Goal: Information Seeking & Learning: Learn about a topic

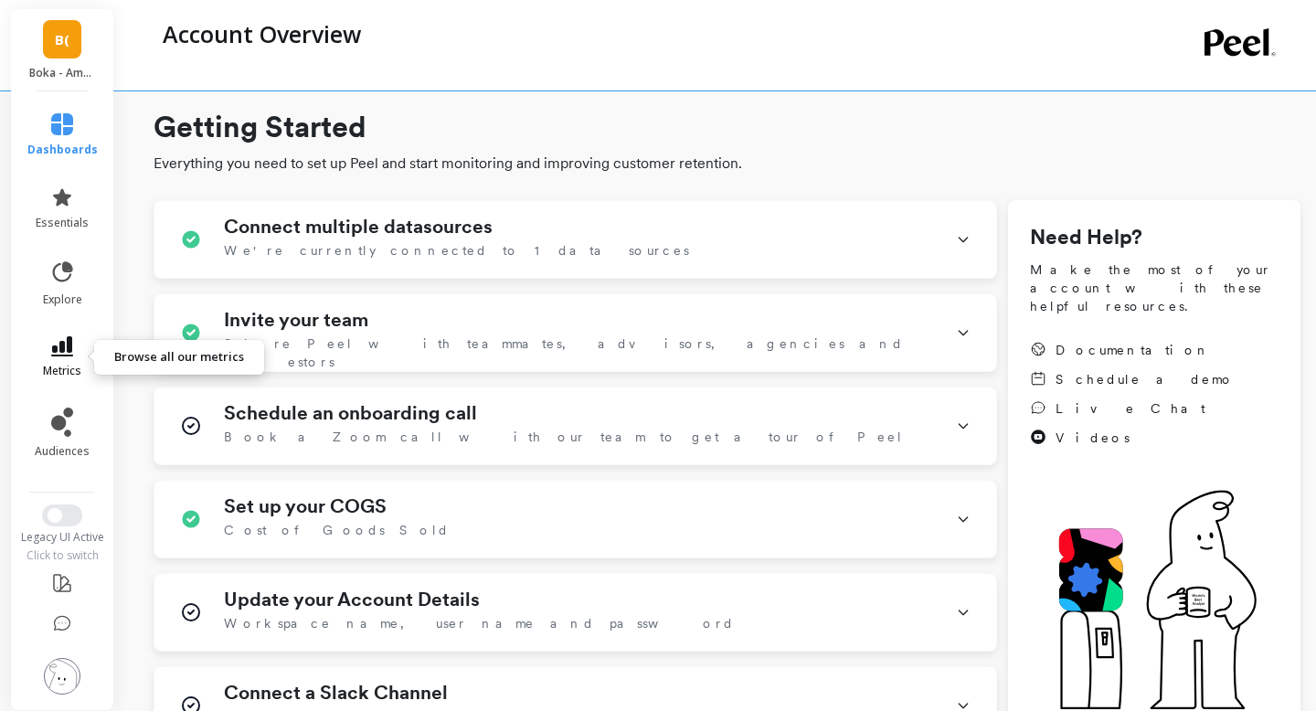
click at [57, 367] on span "metrics" at bounding box center [62, 371] width 38 height 15
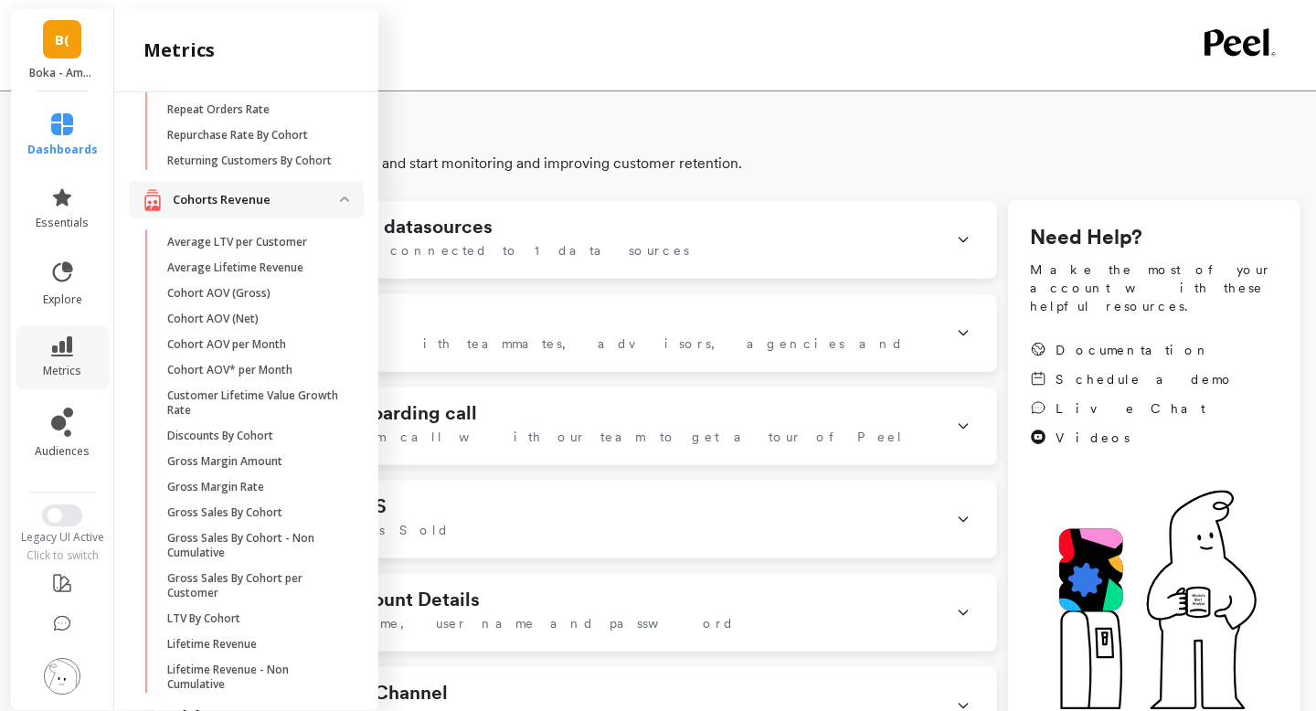
scroll to position [577, 0]
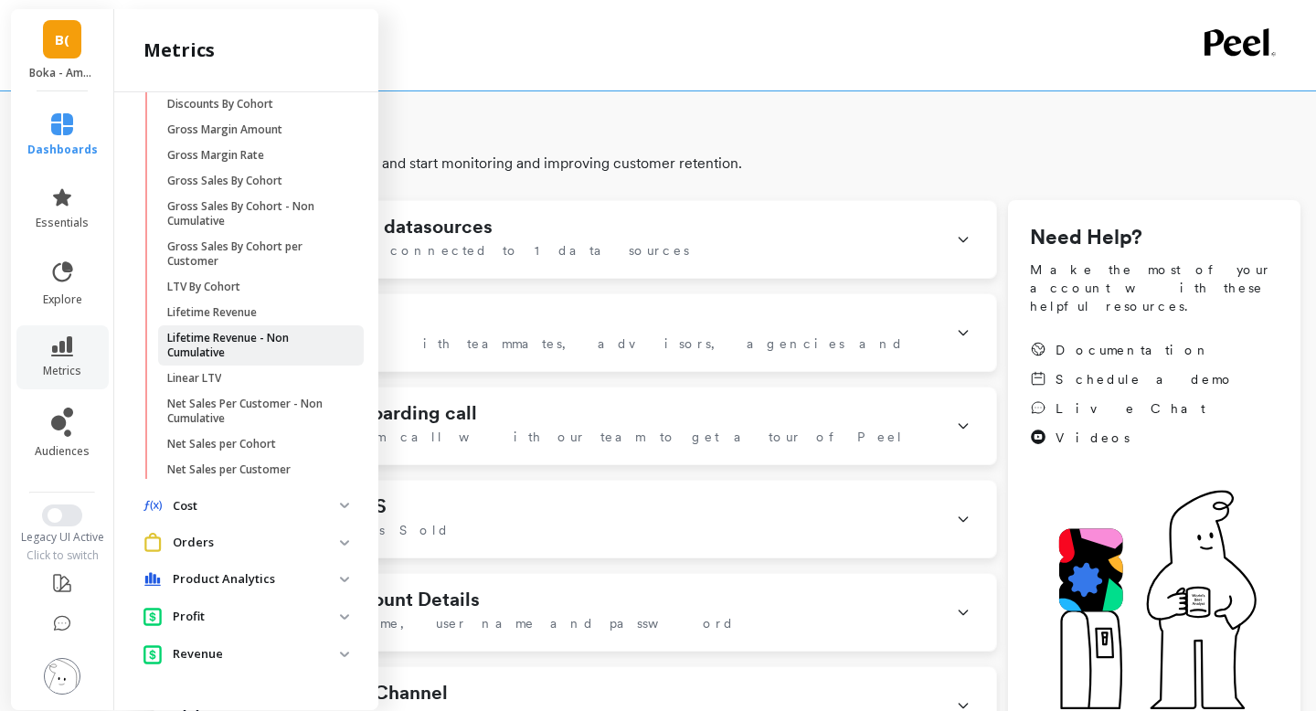
click at [231, 339] on p "Lifetime Revenue - Non Cumulative" at bounding box center [254, 345] width 175 height 29
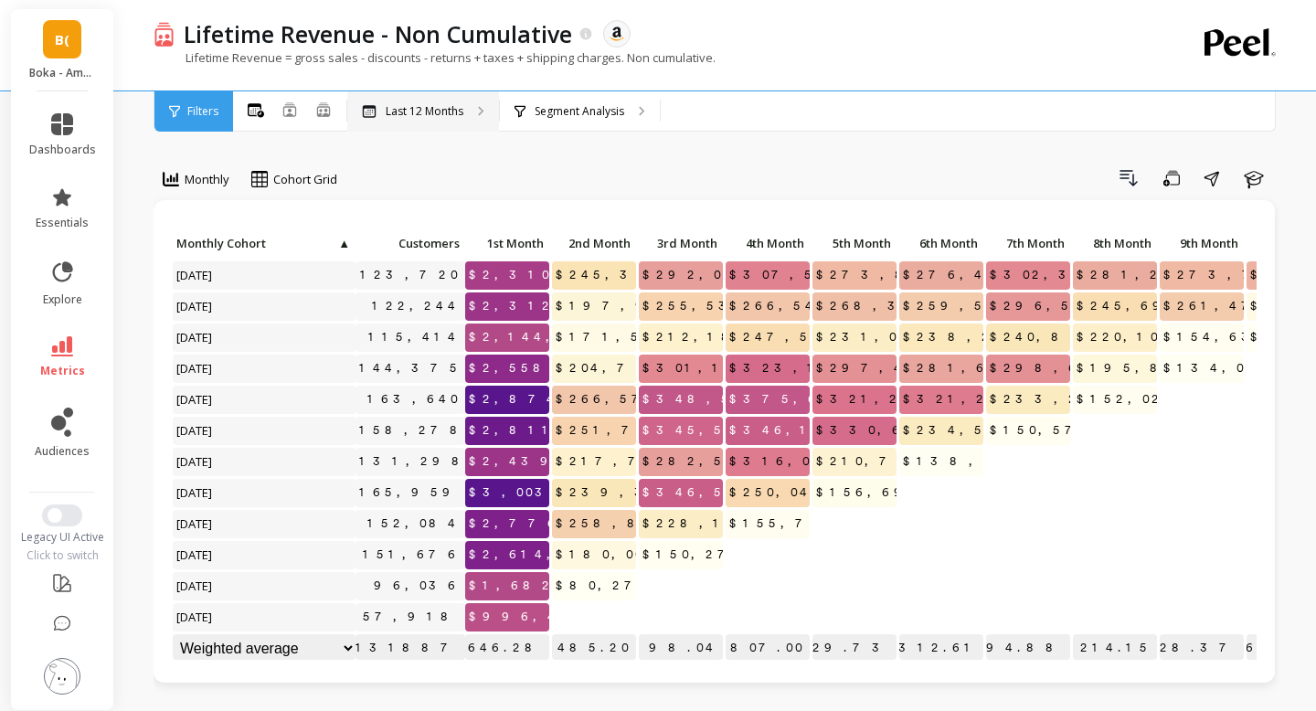
click at [450, 95] on div "Last 12 Months" at bounding box center [423, 111] width 152 height 40
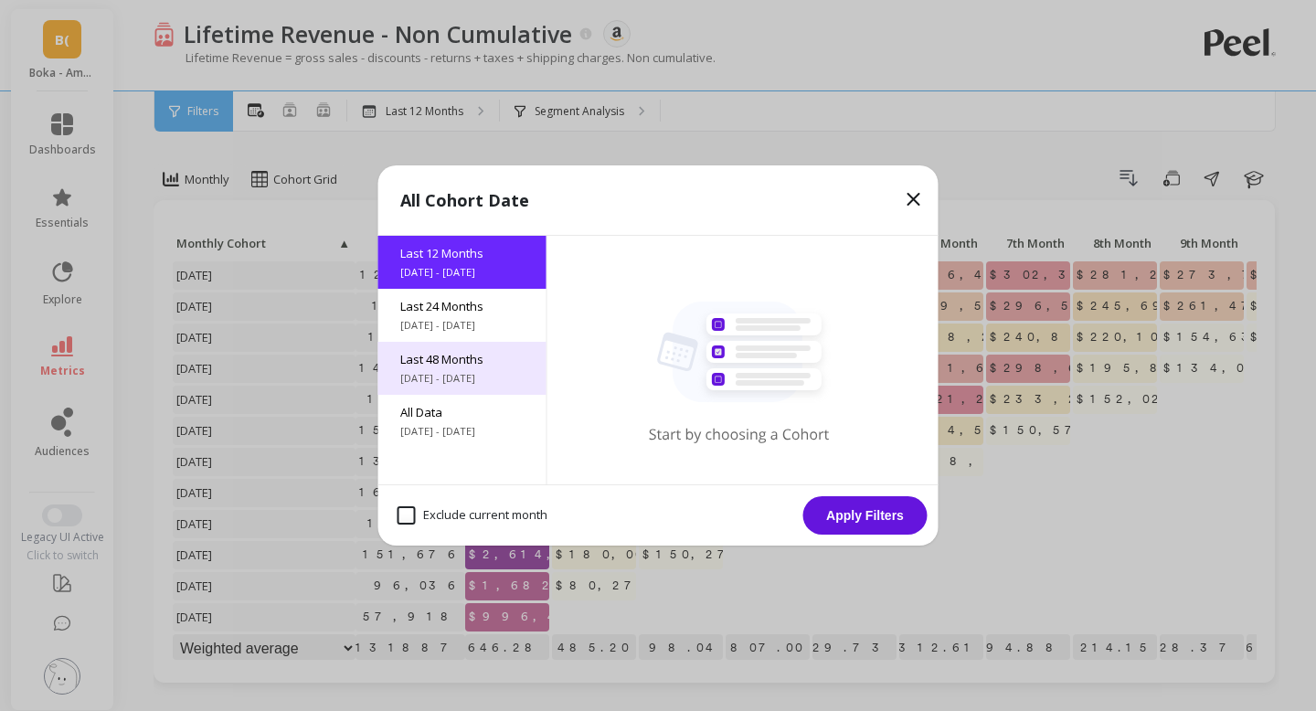
click at [461, 369] on div "Last 48 Months [DATE] - [DATE]" at bounding box center [462, 368] width 168 height 53
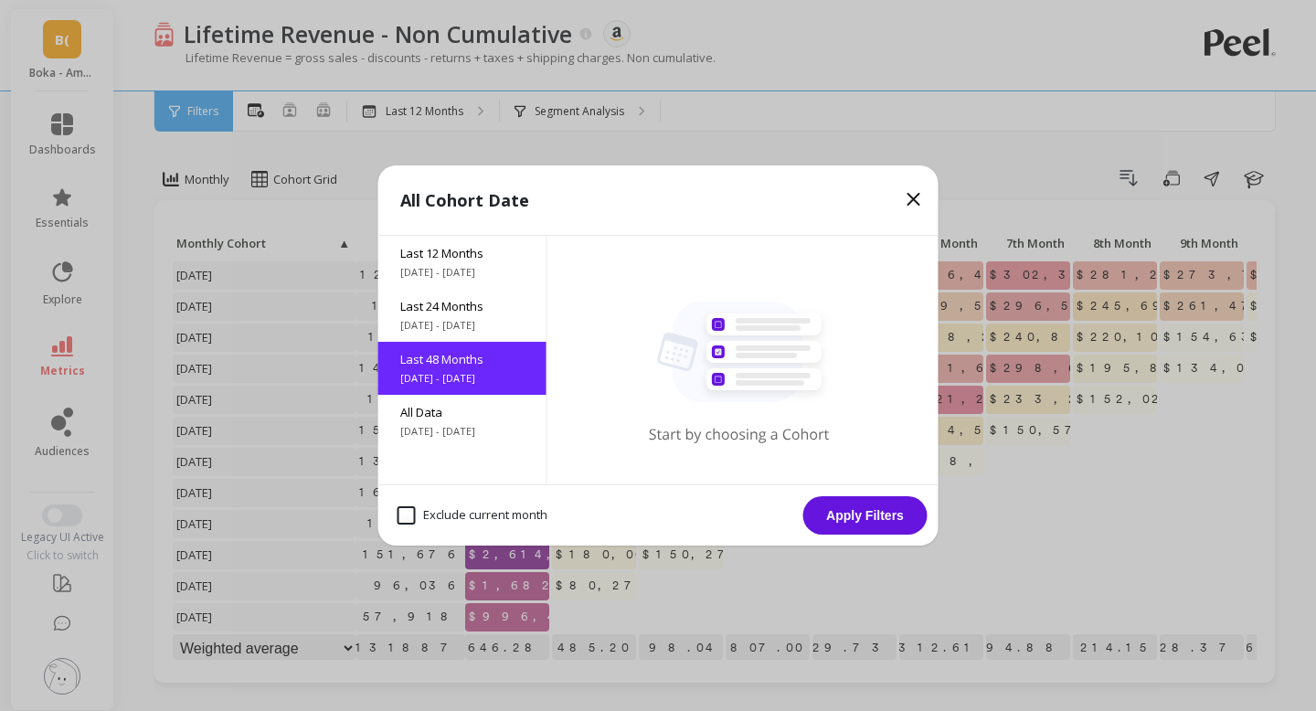
click at [890, 524] on button "Apply Filters" at bounding box center [865, 515] width 124 height 38
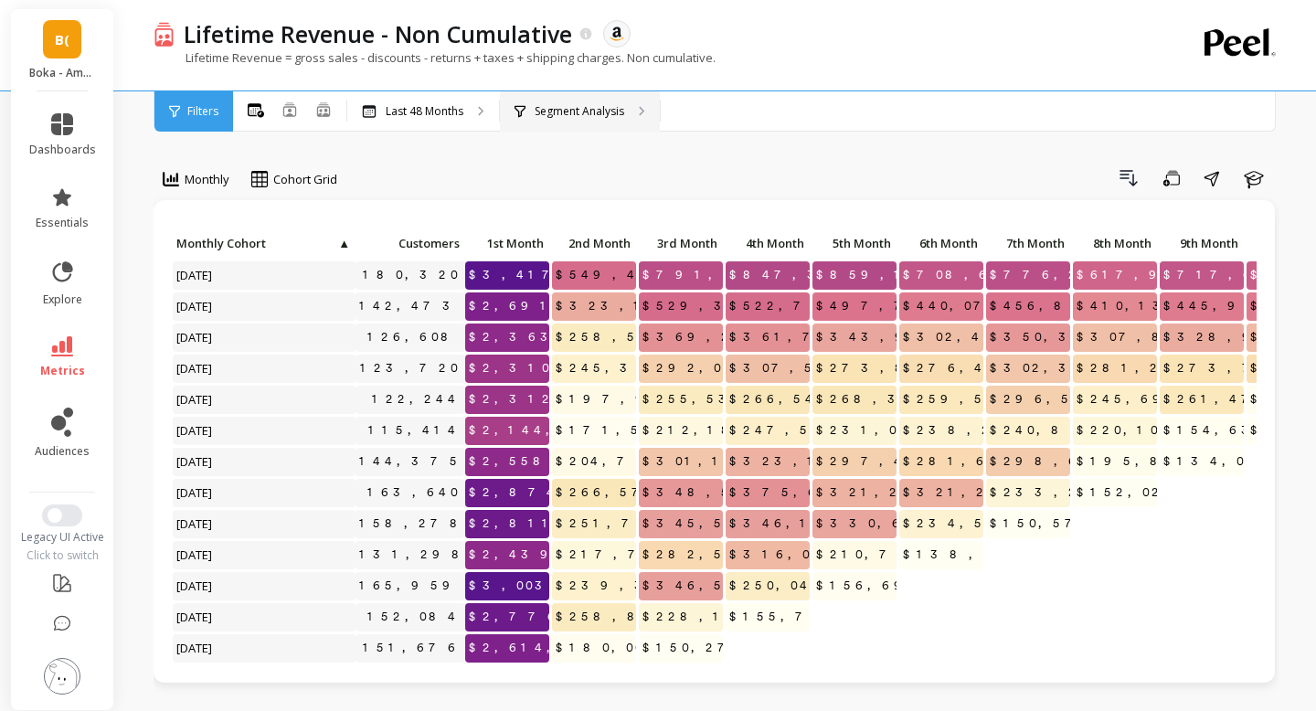
click at [609, 111] on p "Segment Analysis" at bounding box center [580, 111] width 90 height 15
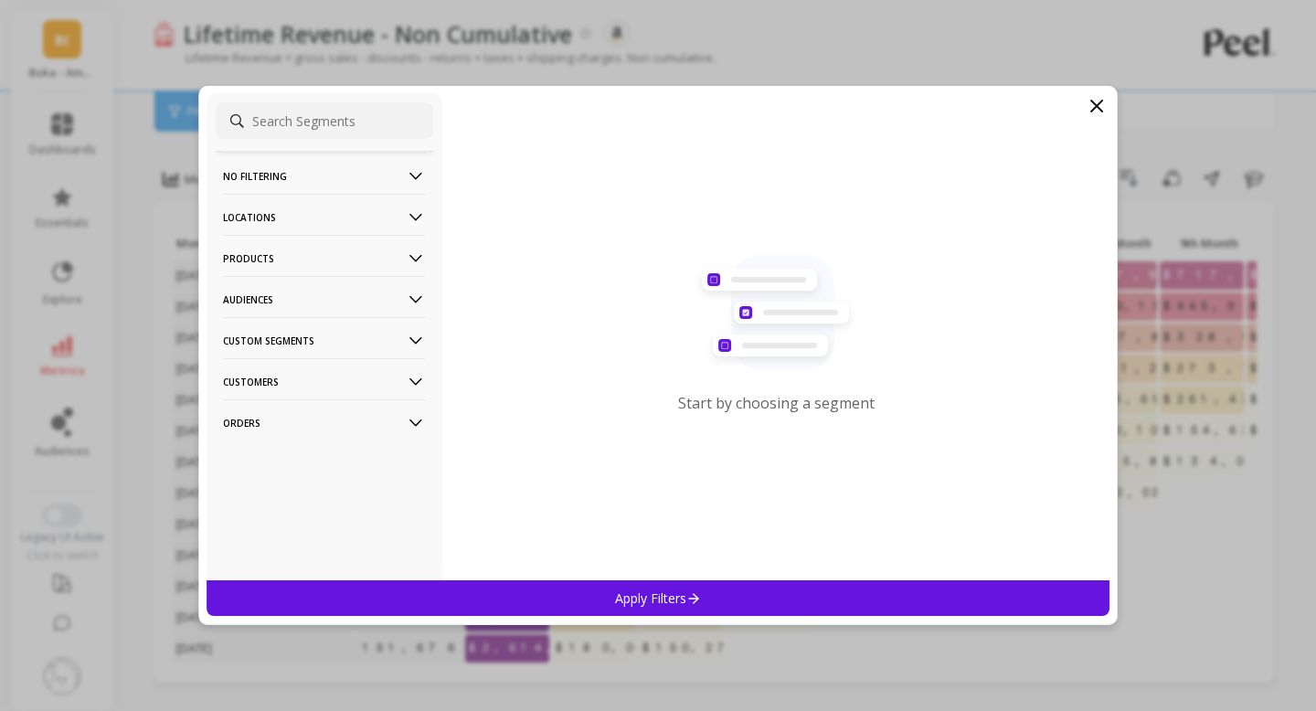
click at [344, 212] on p "Locations" at bounding box center [324, 217] width 203 height 47
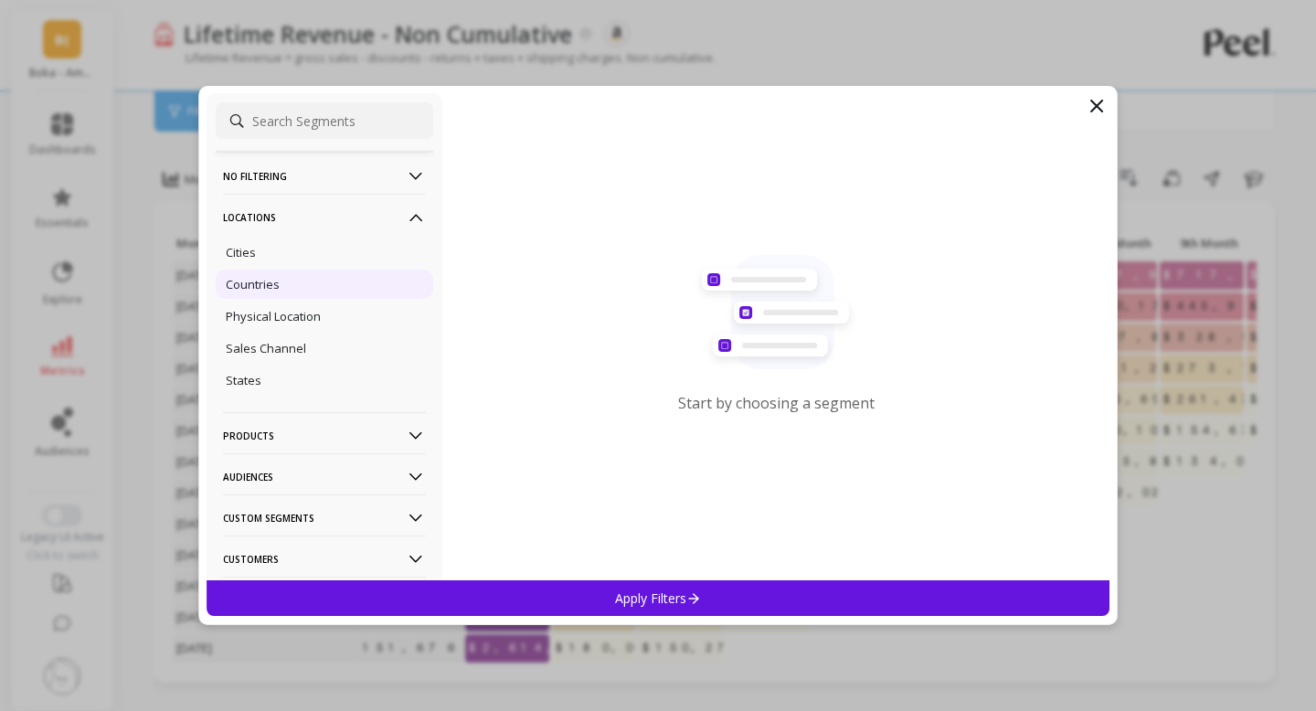
click at [288, 283] on div "Countries" at bounding box center [324, 284] width 217 height 29
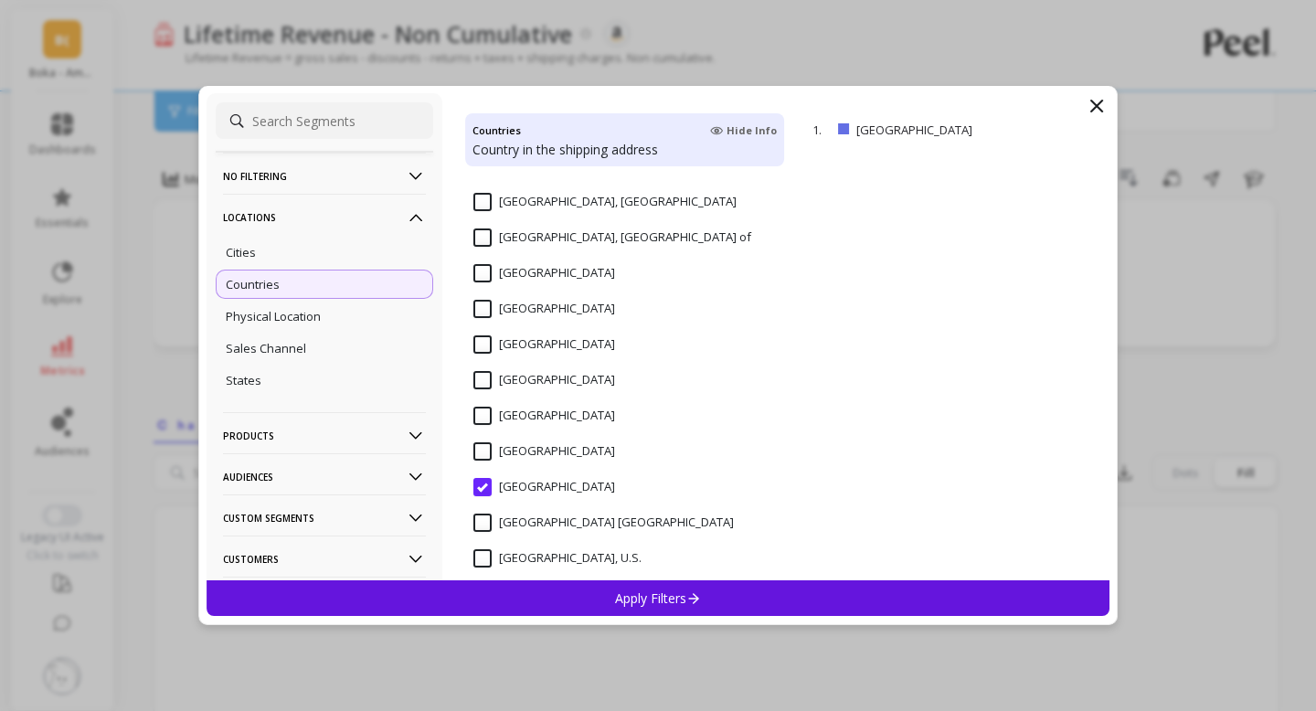
scroll to position [3447, 0]
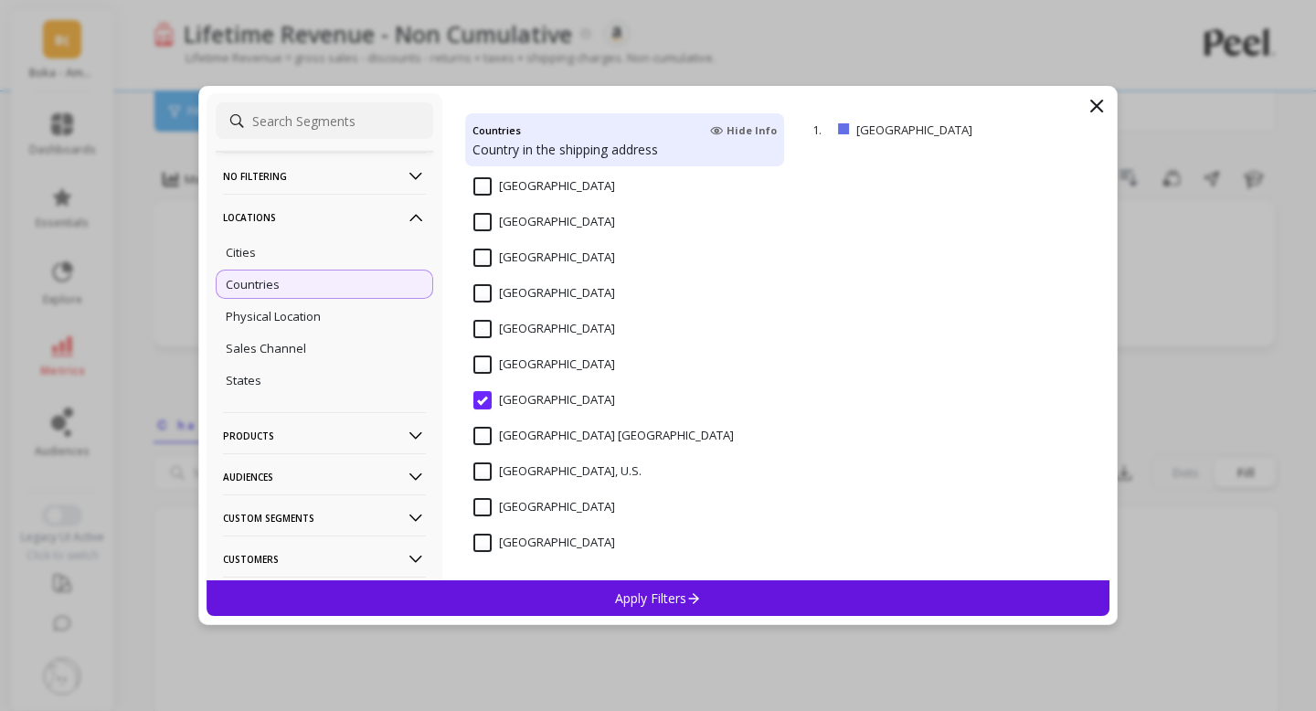
click at [567, 605] on div "Apply Filters" at bounding box center [658, 598] width 903 height 36
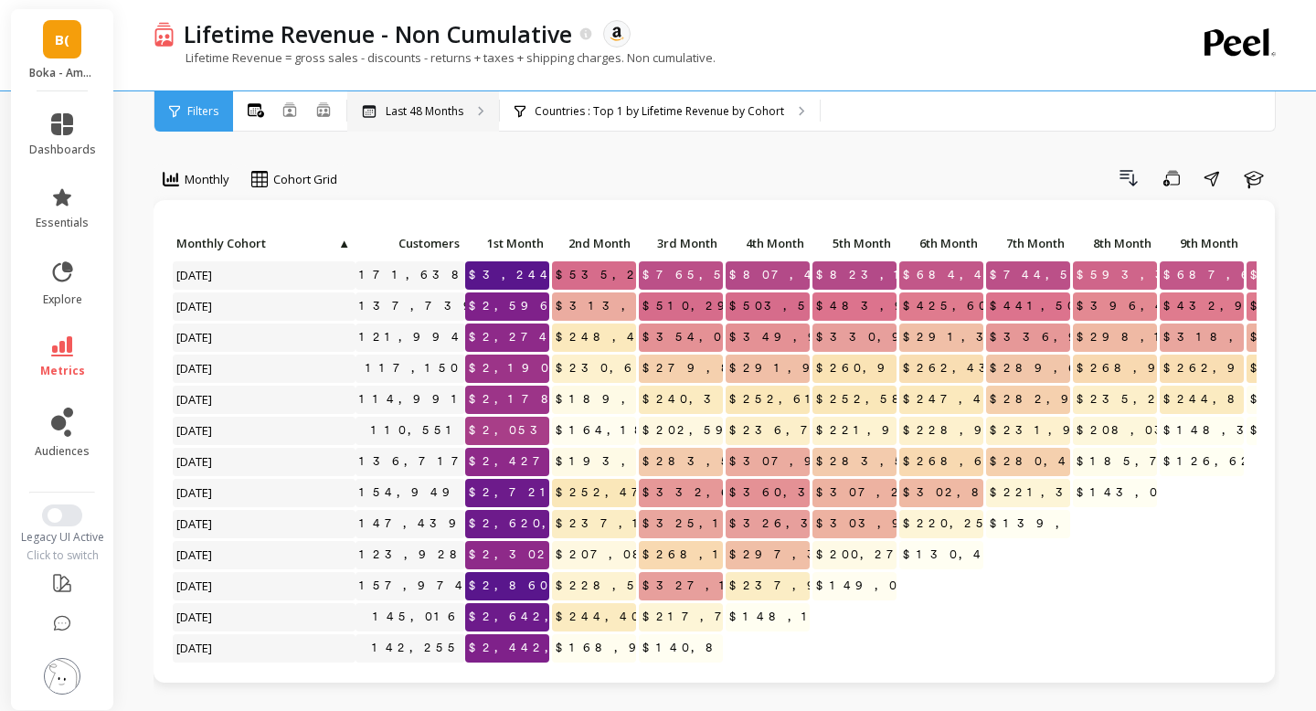
click at [440, 115] on p "Last 48 Months" at bounding box center [425, 111] width 78 height 15
